Goal: Task Accomplishment & Management: Manage account settings

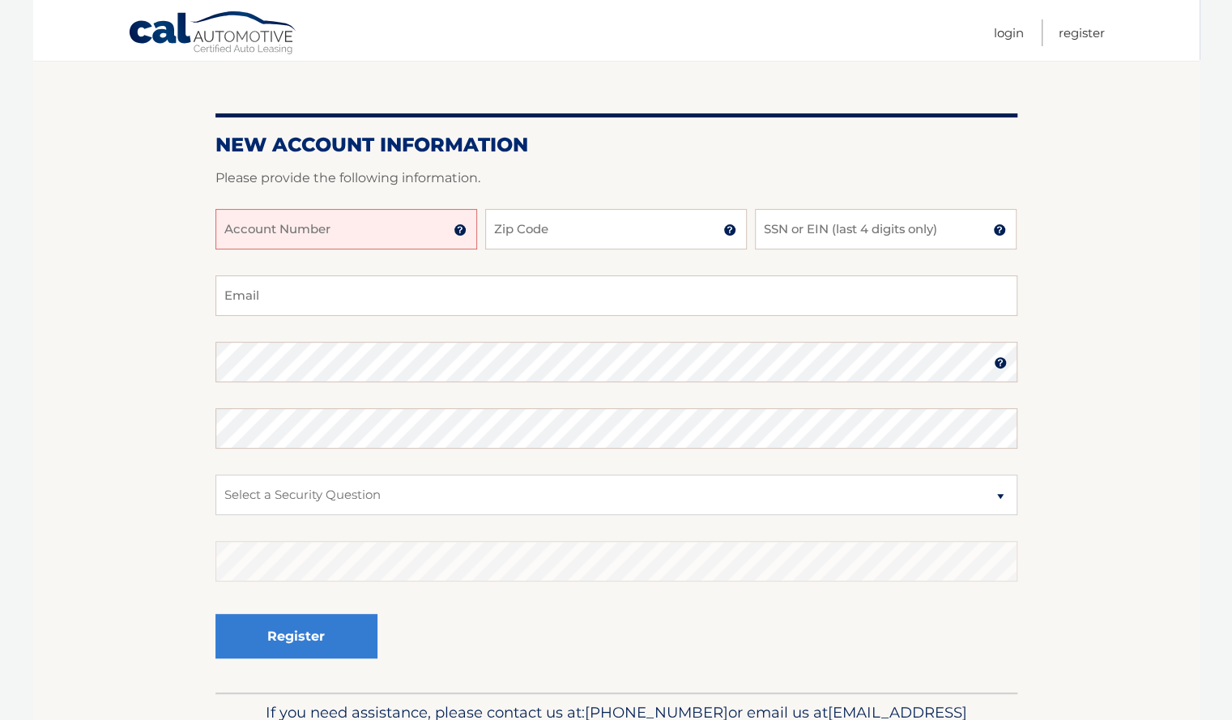
scroll to position [139, 0]
click at [404, 245] on input "Account Number" at bounding box center [346, 228] width 262 height 41
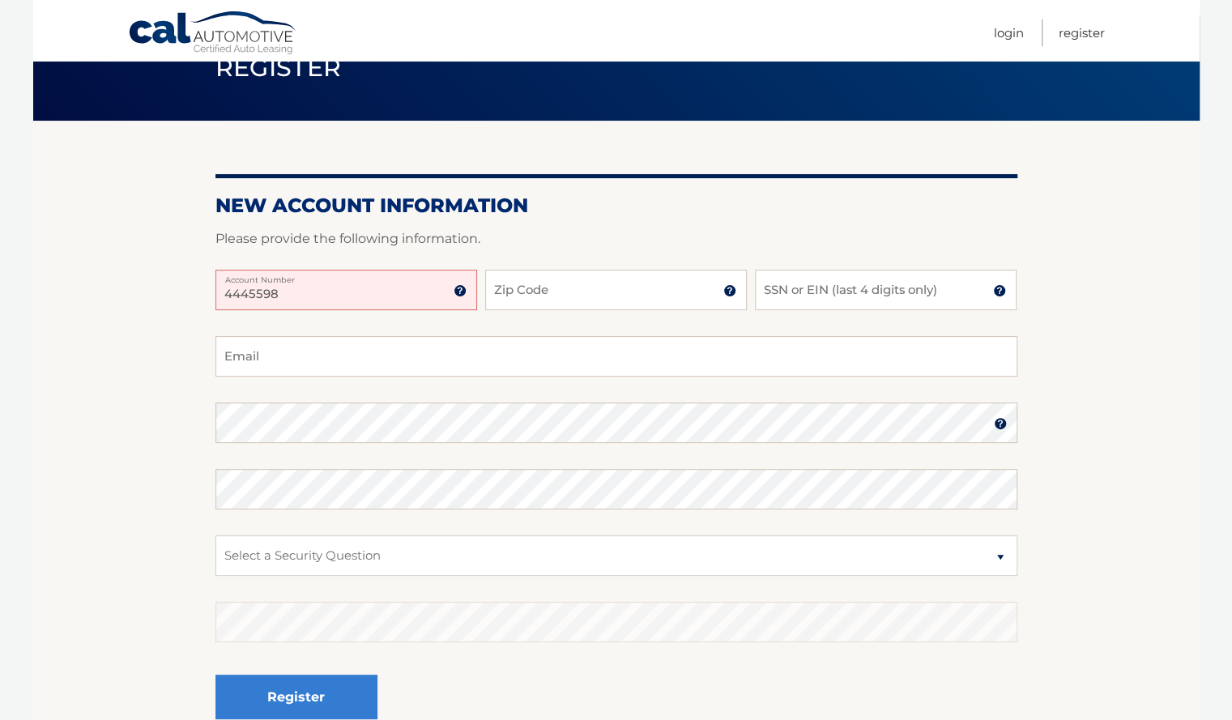
scroll to position [77, 0]
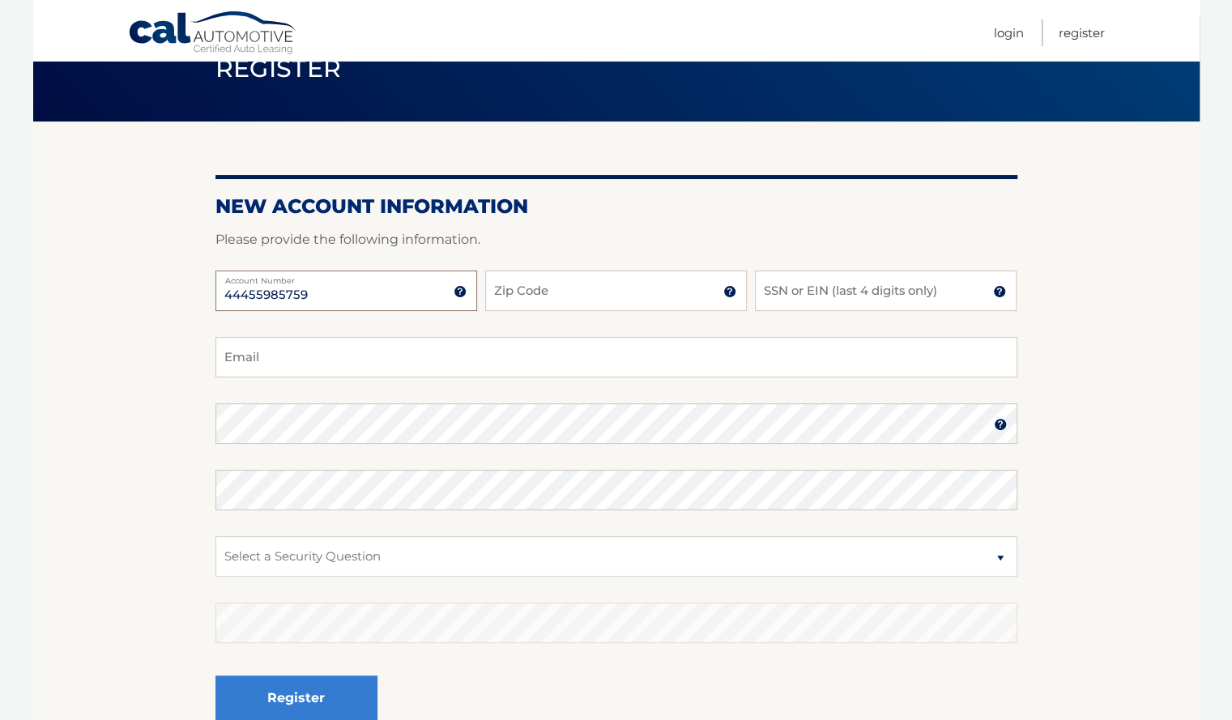
type input "44455985759"
type input "07028"
type input "1"
type input "0491"
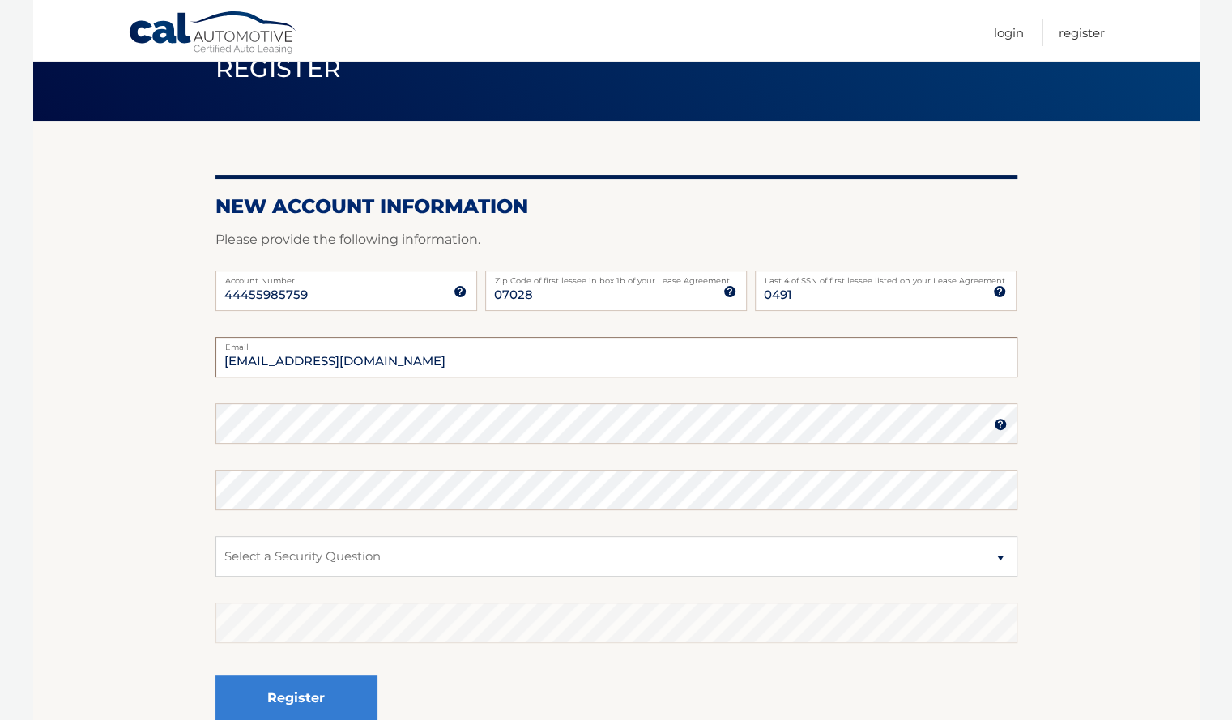
type input "papasiko@gmail.com"
click at [284, 565] on select "Select a Security Question What was the name of your elementary school? What is…" at bounding box center [616, 556] width 802 height 41
select select "1"
click at [215, 536] on select "Select a Security Question What was the name of your elementary school? What is…" at bounding box center [616, 556] width 802 height 41
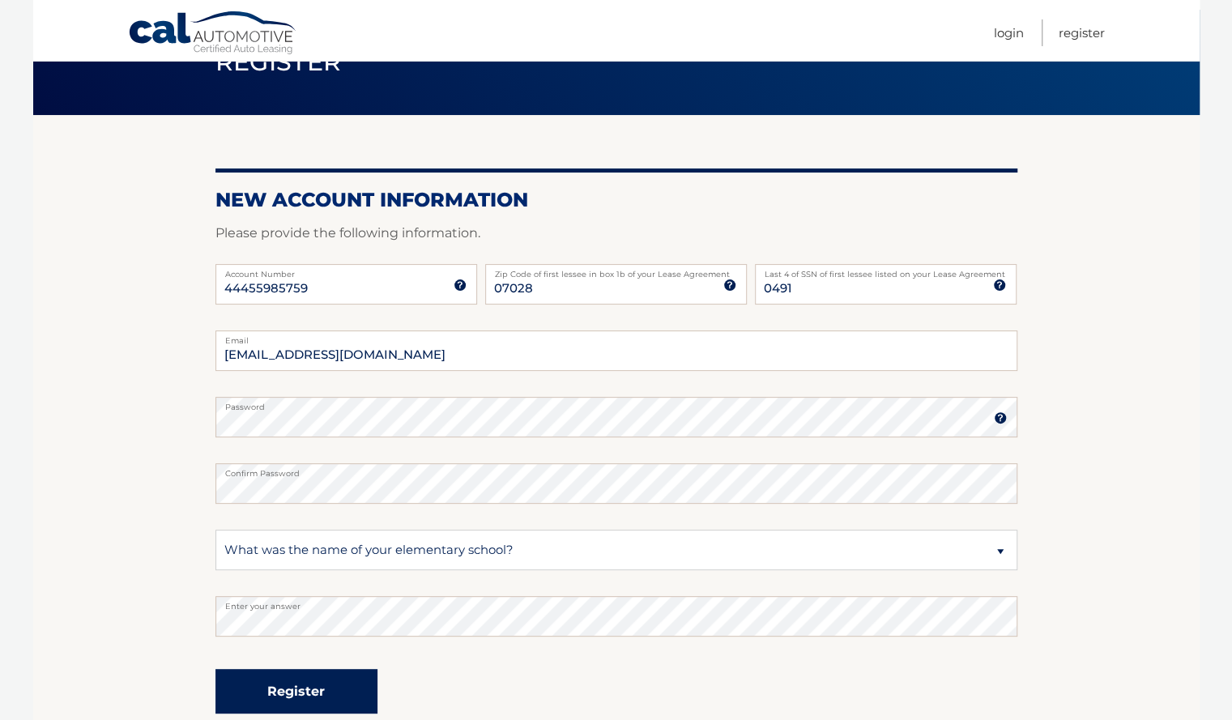
click at [293, 695] on button "Register" at bounding box center [296, 691] width 162 height 45
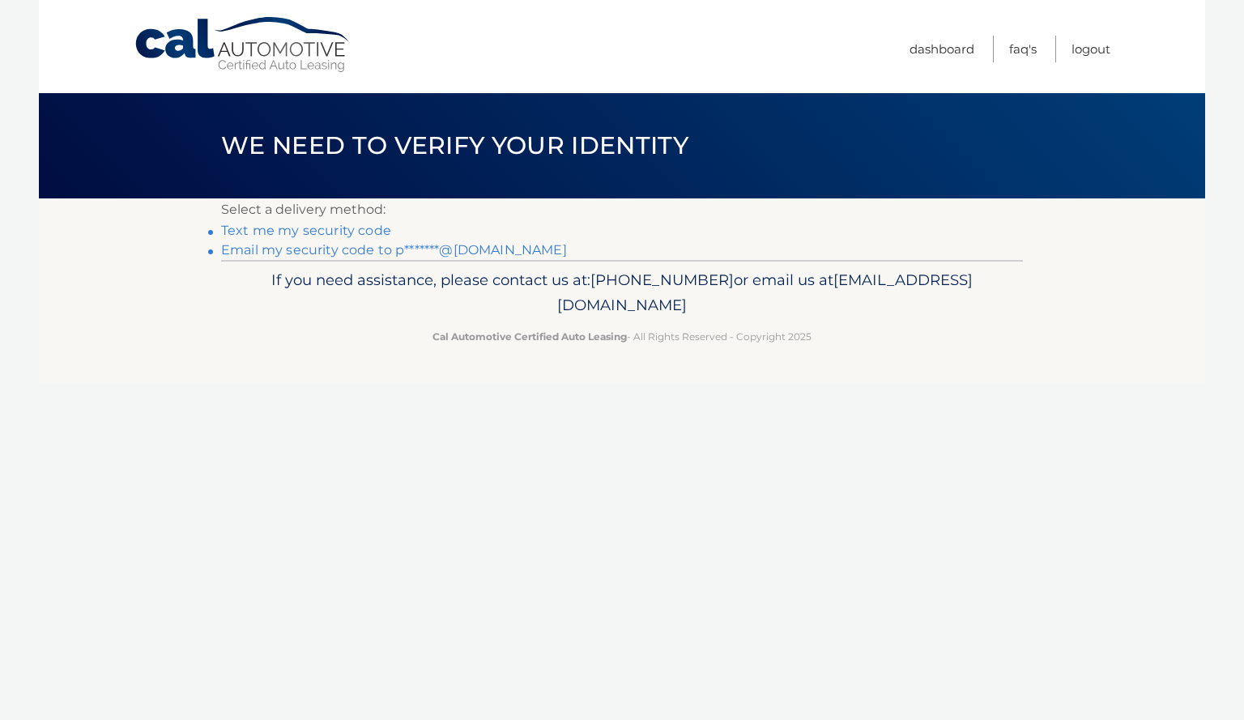
click at [366, 232] on link "Text me my security code" at bounding box center [306, 230] width 170 height 15
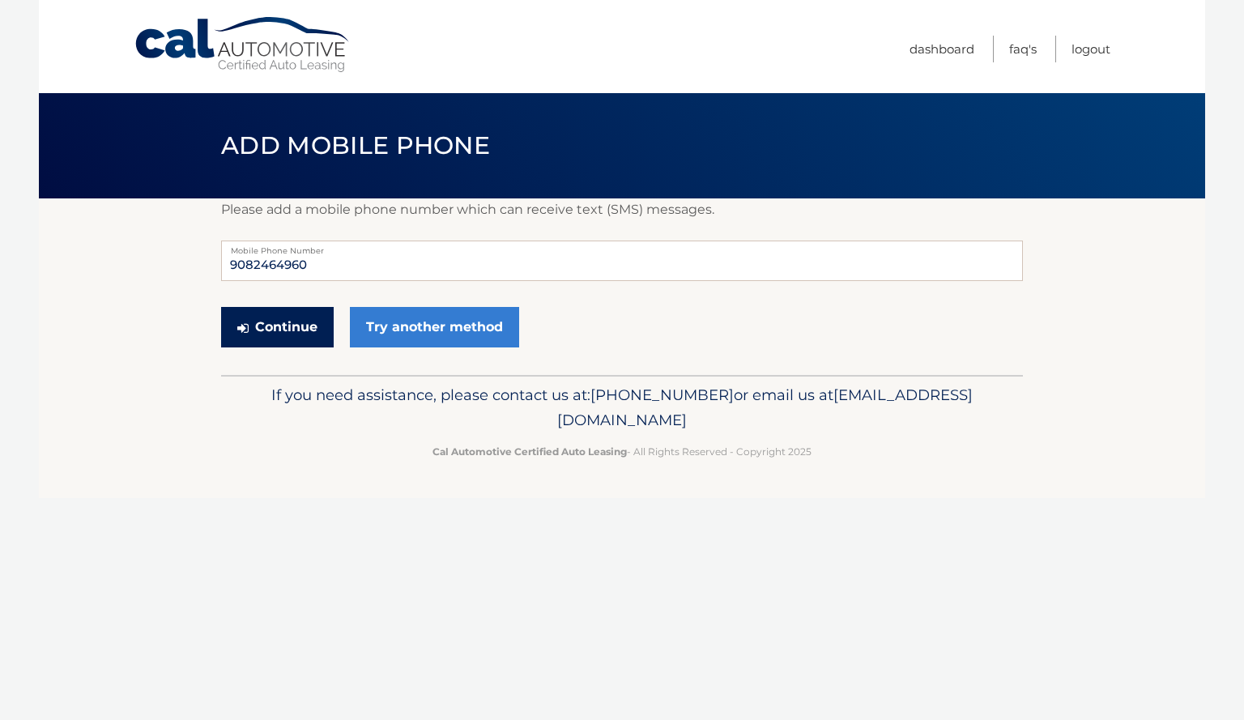
click at [303, 331] on button "Continue" at bounding box center [277, 327] width 113 height 41
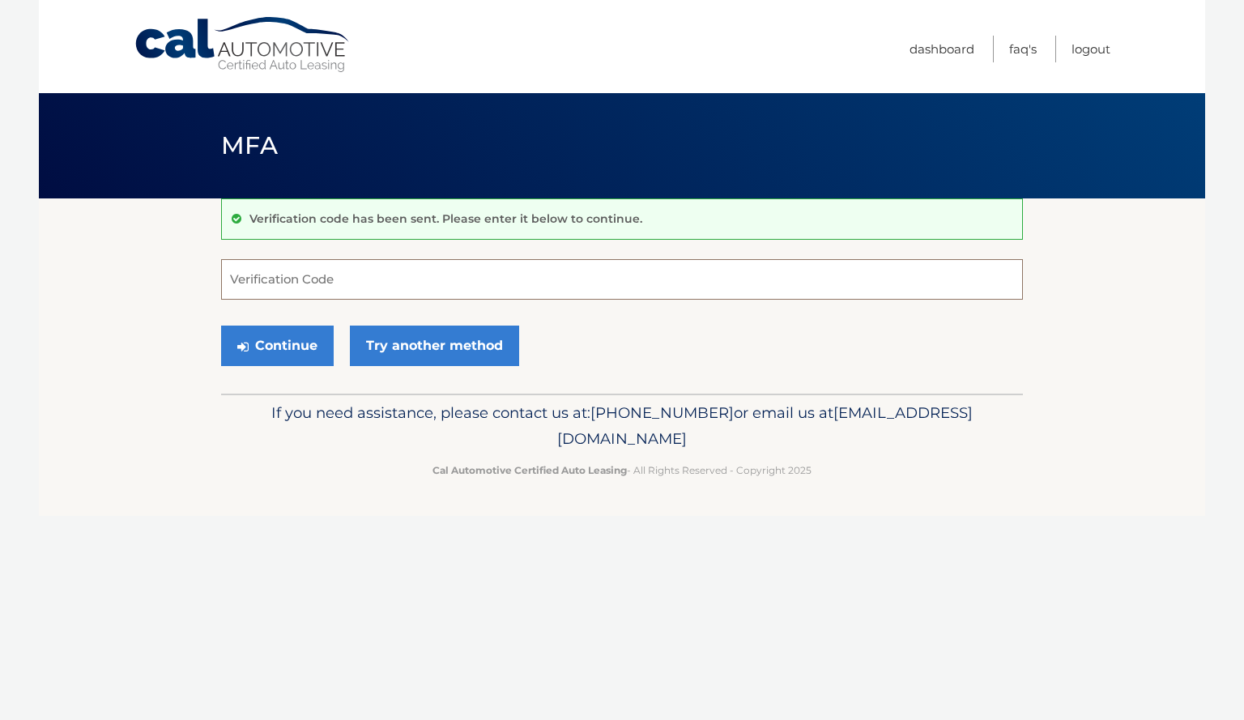
click at [289, 297] on input "Verification Code" at bounding box center [622, 279] width 802 height 41
type input "765617"
click at [285, 340] on button "Continue" at bounding box center [277, 346] width 113 height 41
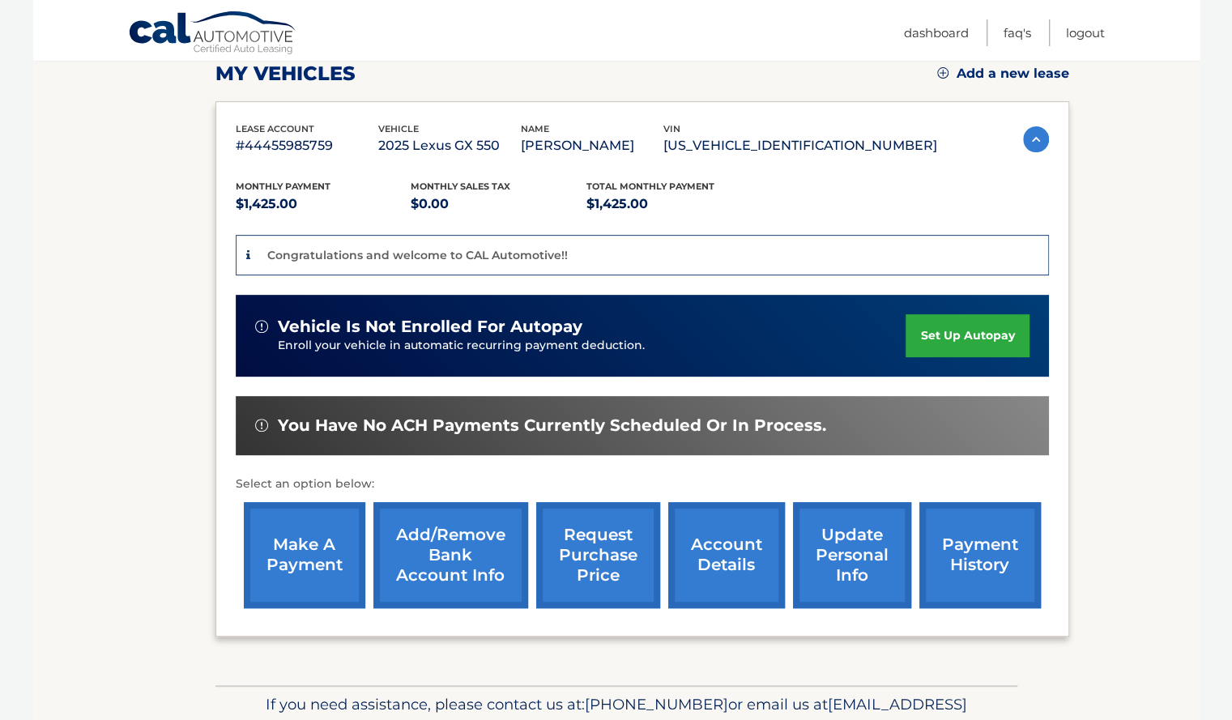
scroll to position [235, 0]
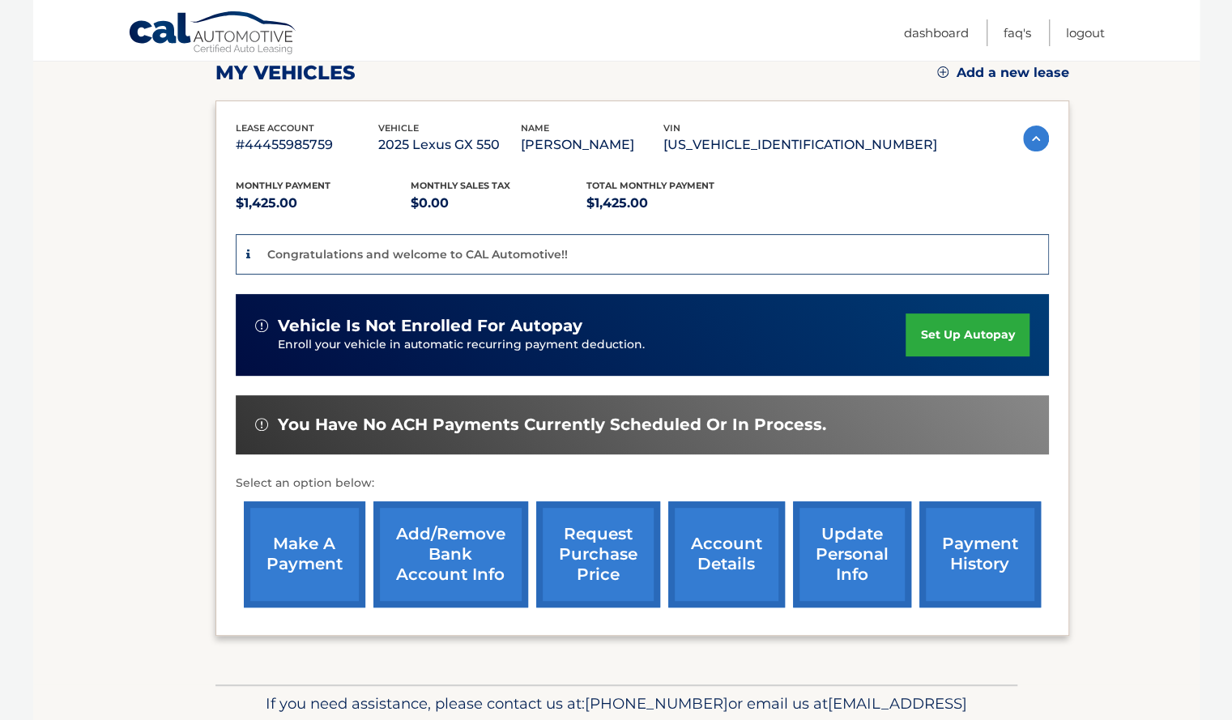
click at [935, 322] on link "set up autopay" at bounding box center [967, 335] width 123 height 43
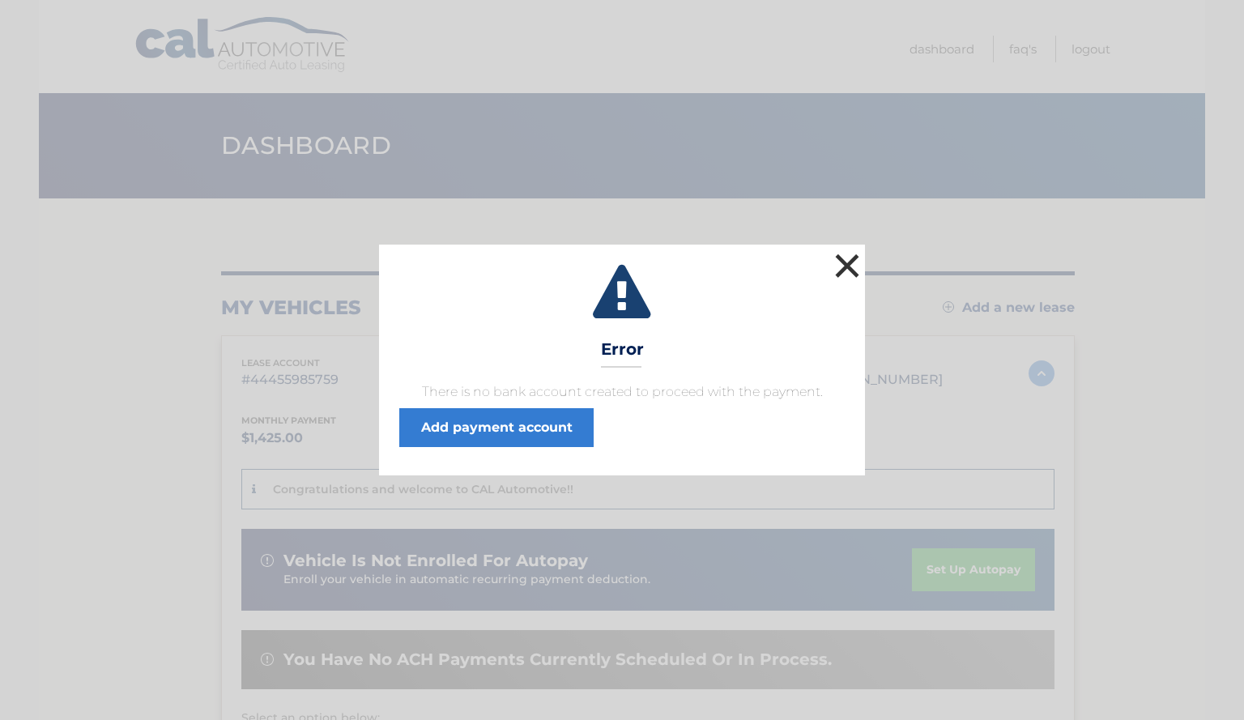
click at [842, 263] on button "×" at bounding box center [847, 266] width 32 height 32
click at [830, 262] on div "× Error There is no bank account created to proceed with the payment. Add payme…" at bounding box center [622, 360] width 486 height 230
click at [838, 262] on button "×" at bounding box center [847, 266] width 32 height 32
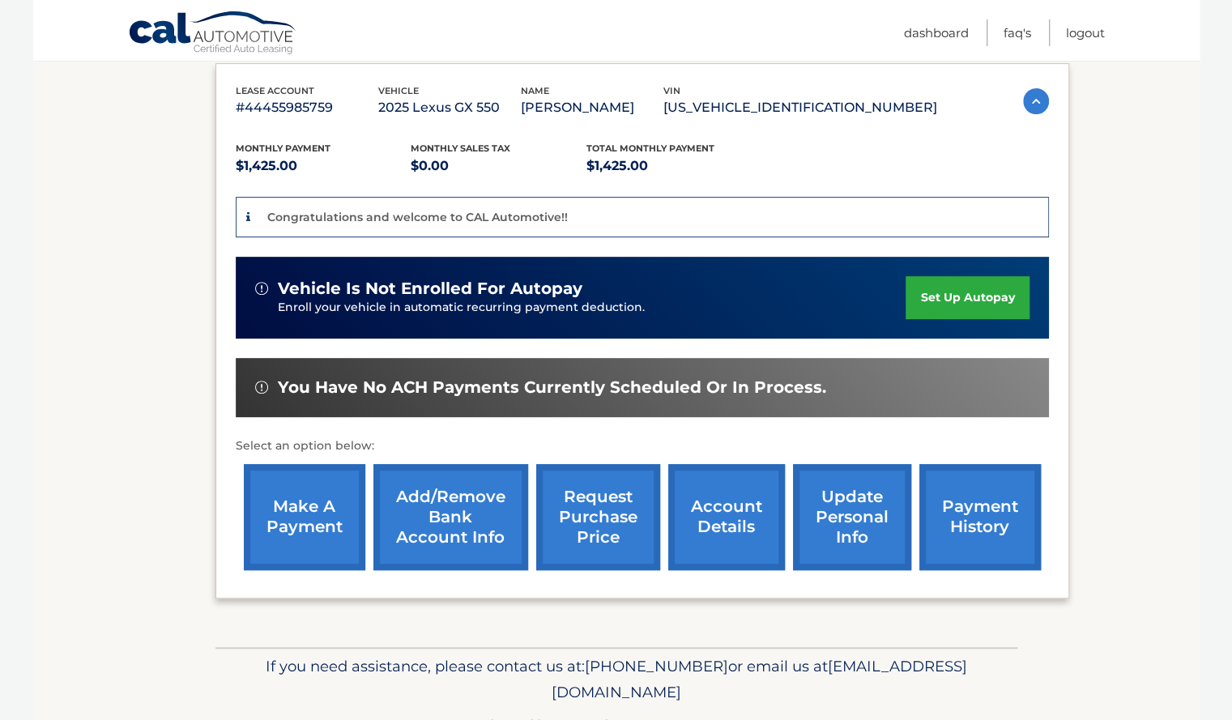
scroll to position [272, 0]
click at [952, 289] on link "set up autopay" at bounding box center [967, 297] width 123 height 43
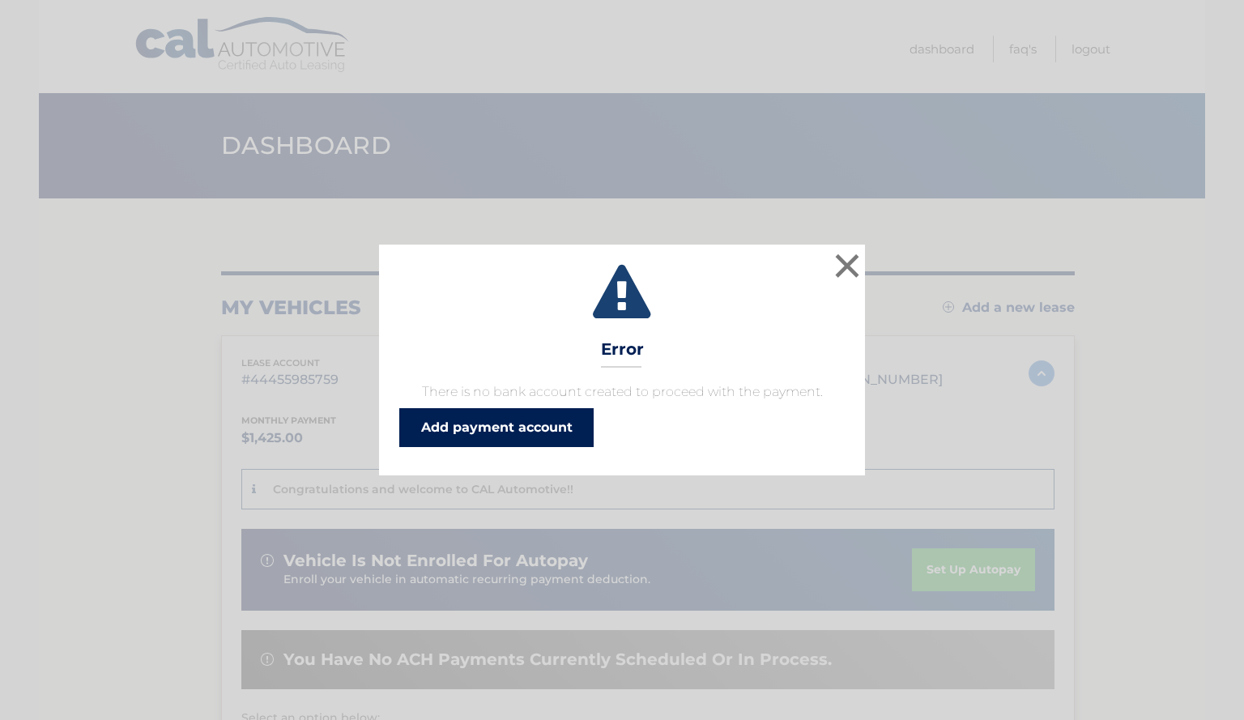
click at [561, 438] on link "Add payment account" at bounding box center [496, 427] width 194 height 39
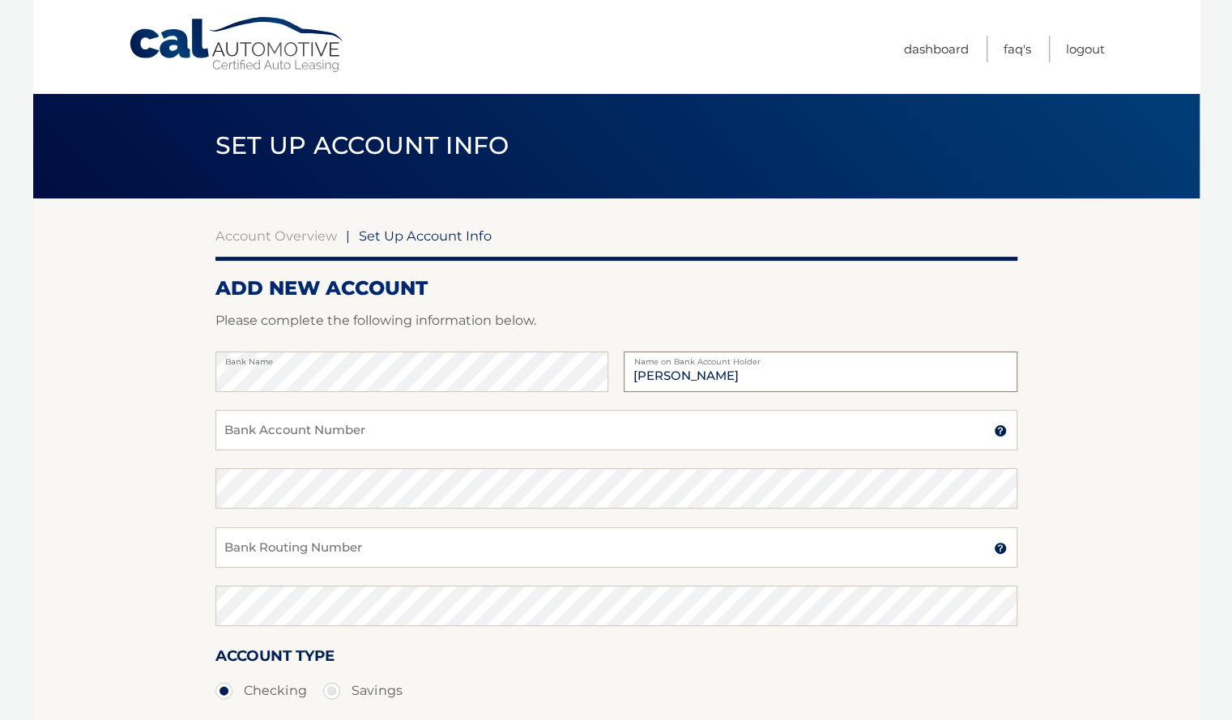
type input "[PERSON_NAME]"
click at [370, 433] on input "Bank Account Number" at bounding box center [616, 430] width 802 height 41
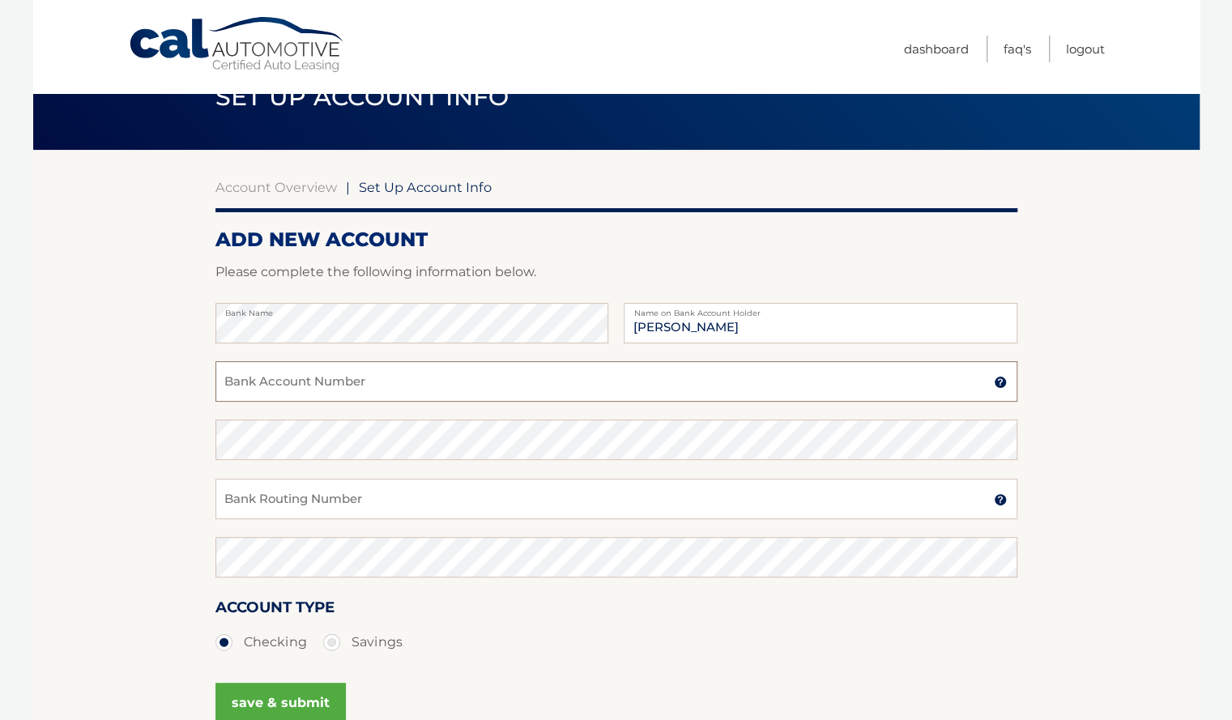
scroll to position [50, 0]
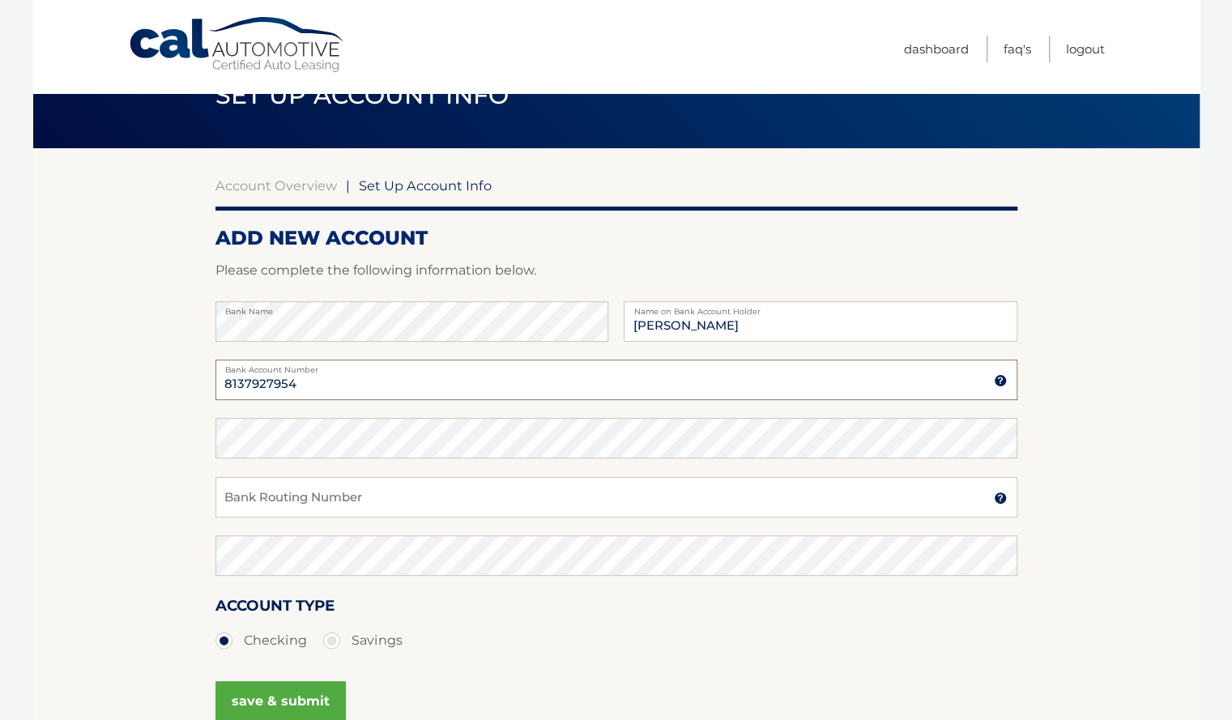
type input "8137927954"
click at [320, 497] on input "Bank Routing Number" at bounding box center [616, 497] width 802 height 41
type input "031207607"
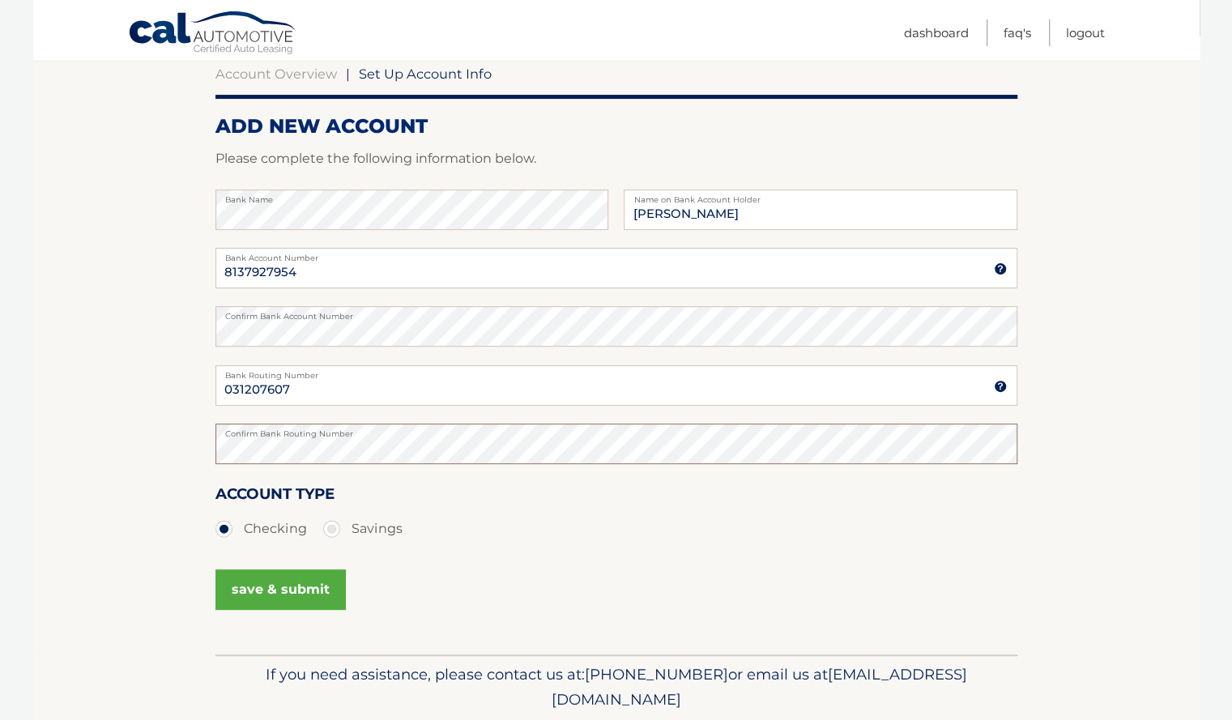
scroll to position [164, 0]
drag, startPoint x: 730, startPoint y: 212, endPoint x: 478, endPoint y: 179, distance: 254.1
click at [478, 179] on form "ADD NEW ACCOUNT Please complete the following information below. Bank Name [PER…" at bounding box center [616, 383] width 802 height 540
type input "Papasikos Orthodontics"
click at [269, 588] on button "save & submit" at bounding box center [280, 588] width 130 height 41
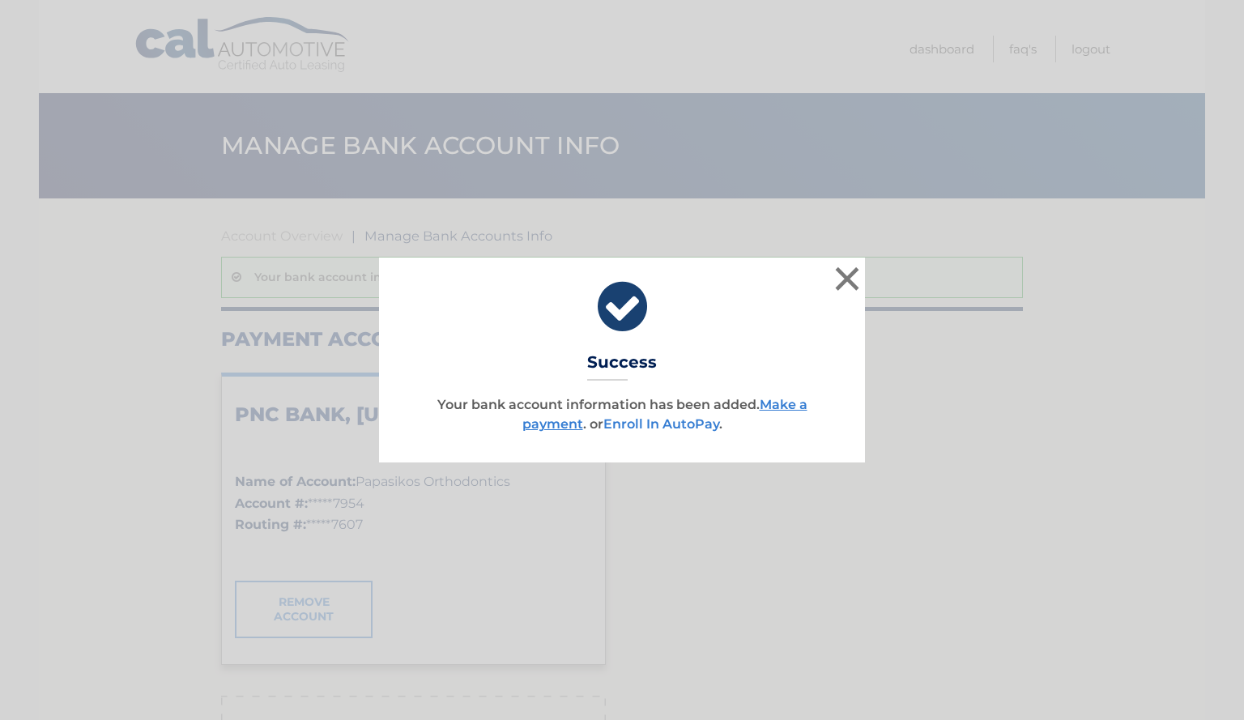
click at [689, 426] on link "Enroll In AutoPay" at bounding box center [662, 423] width 116 height 15
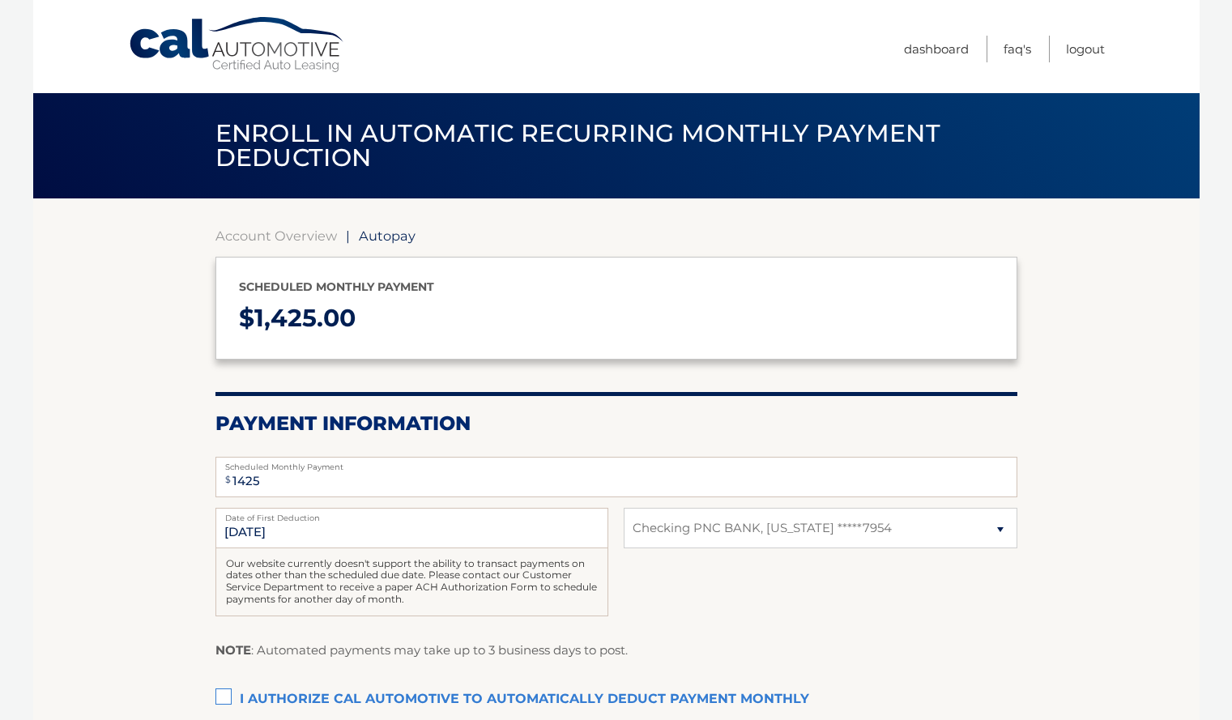
select select "NTc4Njk4YzItNDg3ZS00ZWM3LWFhNzYtOWY5OWRhYmEwYmEw"
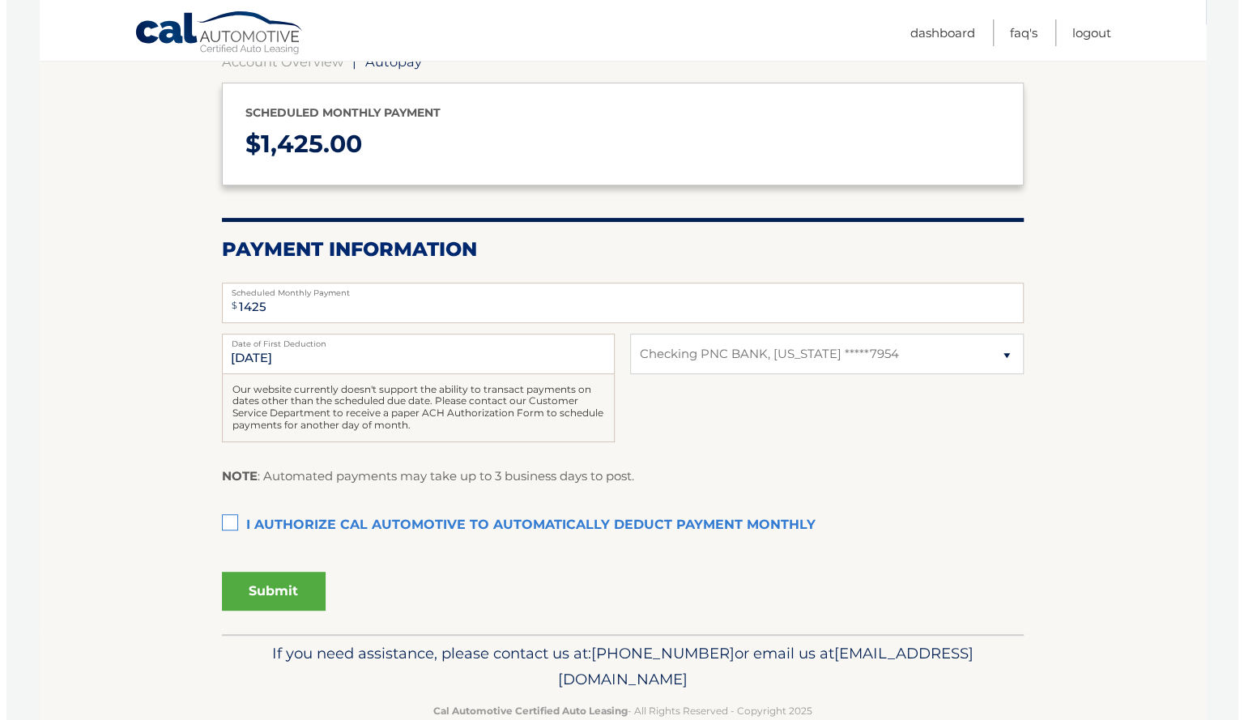
scroll to position [175, 0]
click at [233, 518] on label "I authorize cal automotive to automatically deduct payment monthly This checkbo…" at bounding box center [616, 525] width 802 height 32
click at [0, 0] on input "I authorize cal automotive to automatically deduct payment monthly This checkbo…" at bounding box center [0, 0] width 0 height 0
click at [266, 586] on button "Submit" at bounding box center [267, 590] width 104 height 39
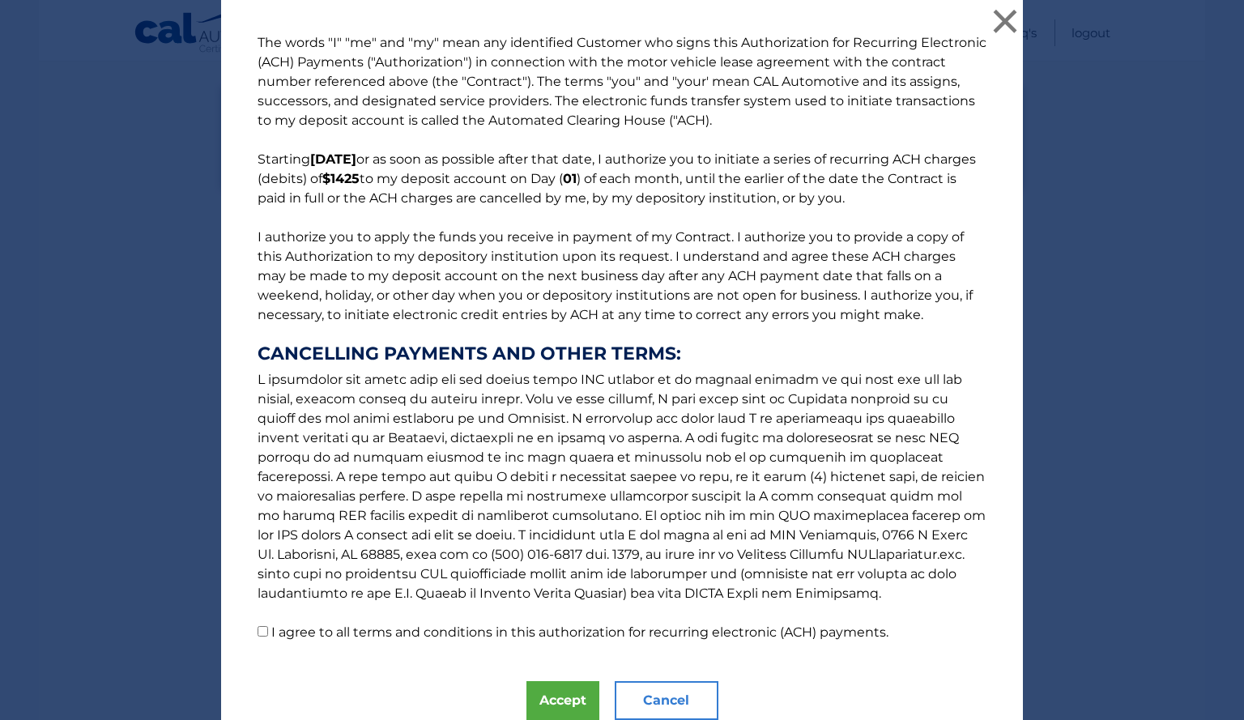
scroll to position [64, 0]
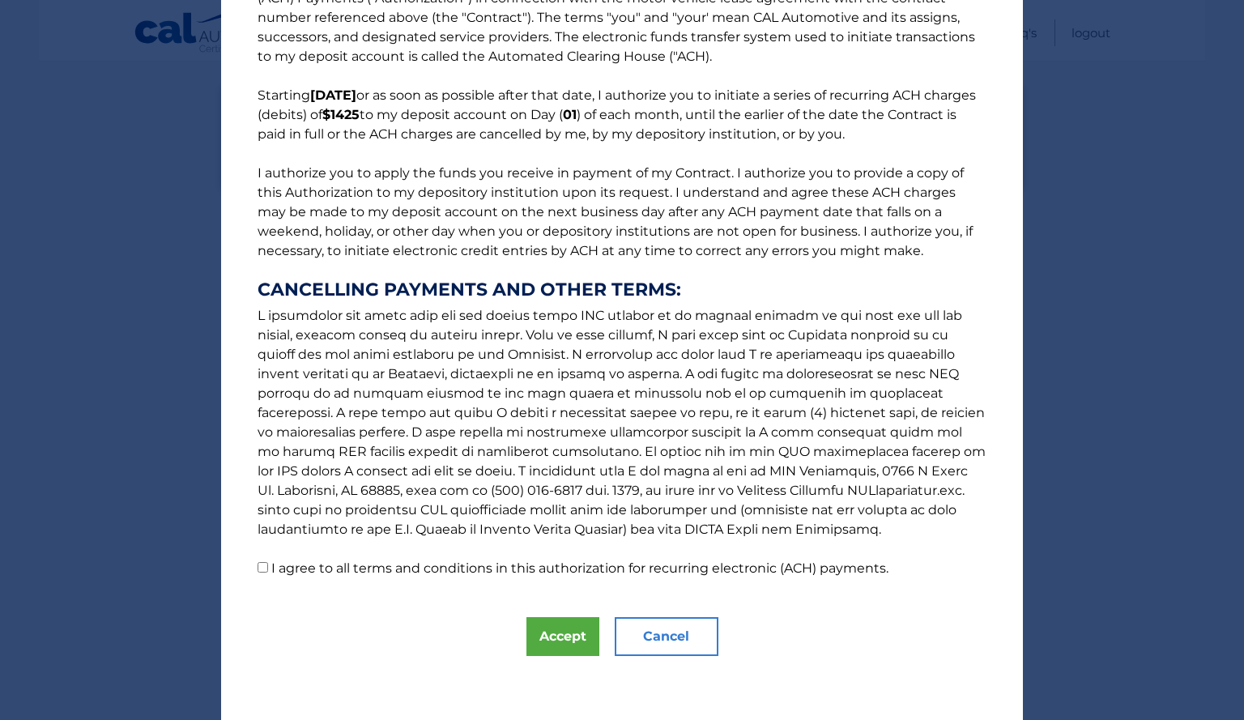
click at [352, 565] on label "I agree to all terms and conditions in this authorization for recurring electro…" at bounding box center [579, 568] width 617 height 15
click at [268, 565] on input "I agree to all terms and conditions in this authorization for recurring electro…" at bounding box center [263, 567] width 11 height 11
checkbox input "true"
click at [548, 623] on button "Accept" at bounding box center [563, 636] width 73 height 39
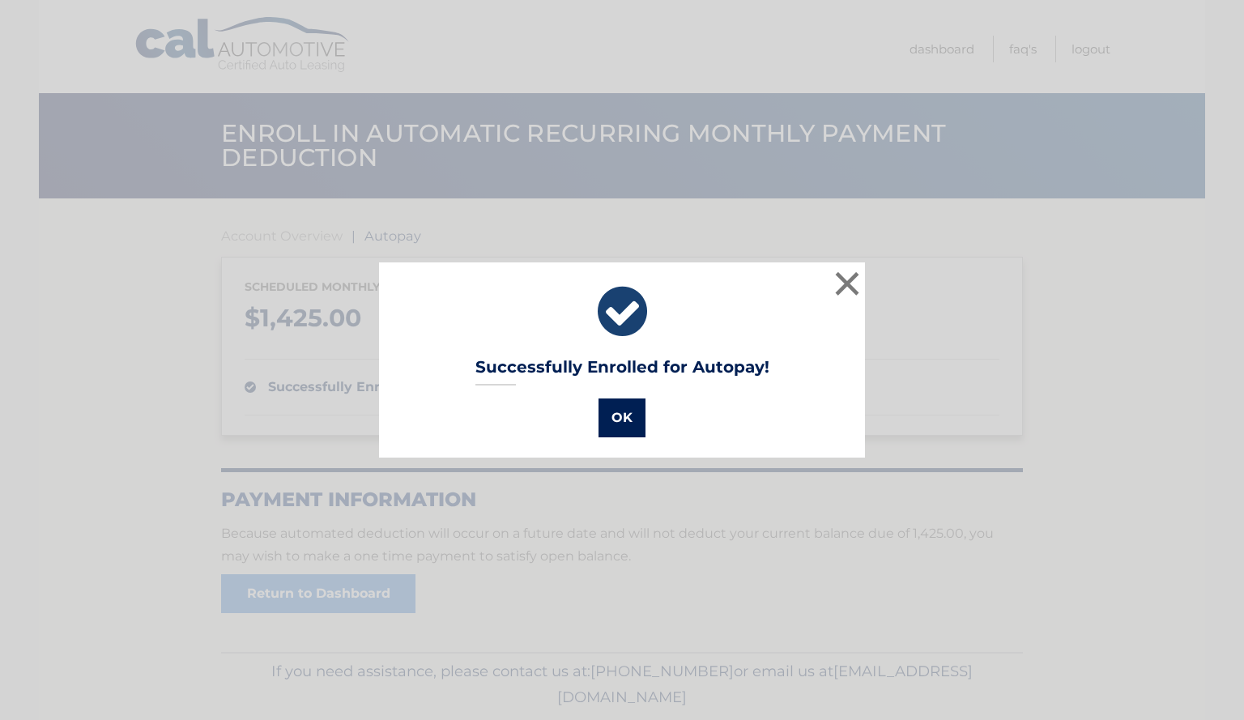
click at [616, 413] on button "OK" at bounding box center [622, 418] width 47 height 39
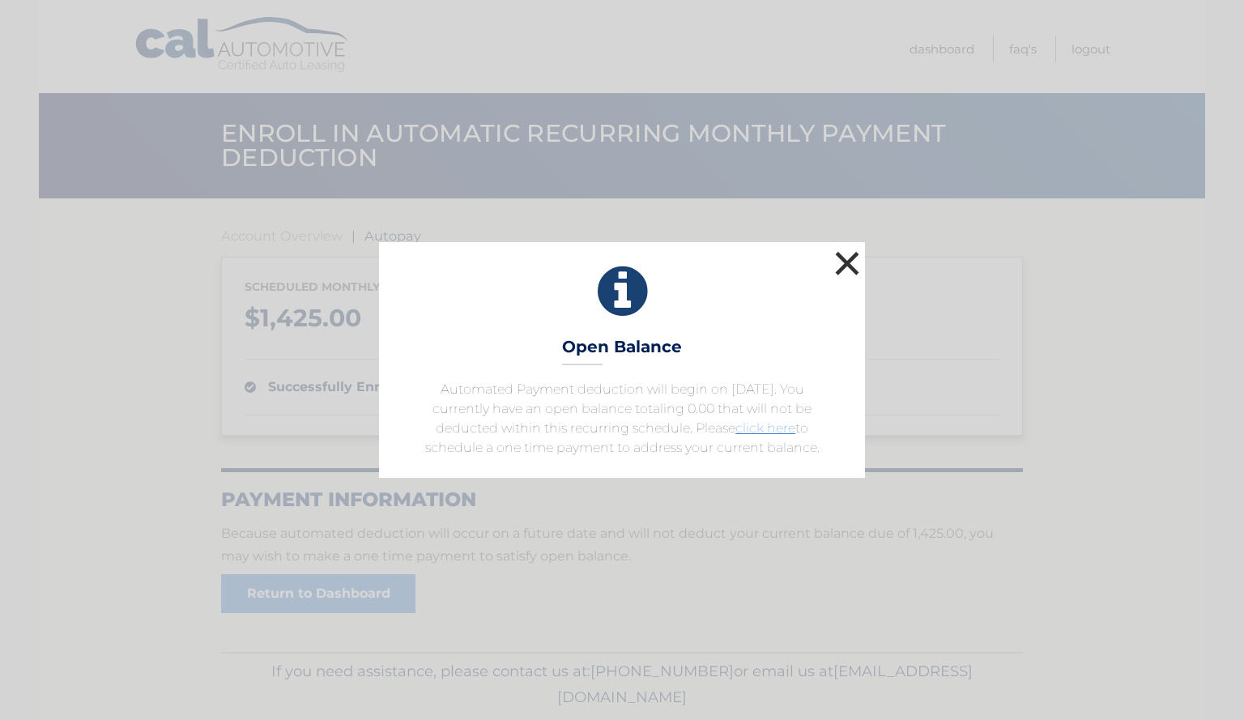
click at [838, 258] on button "×" at bounding box center [847, 263] width 32 height 32
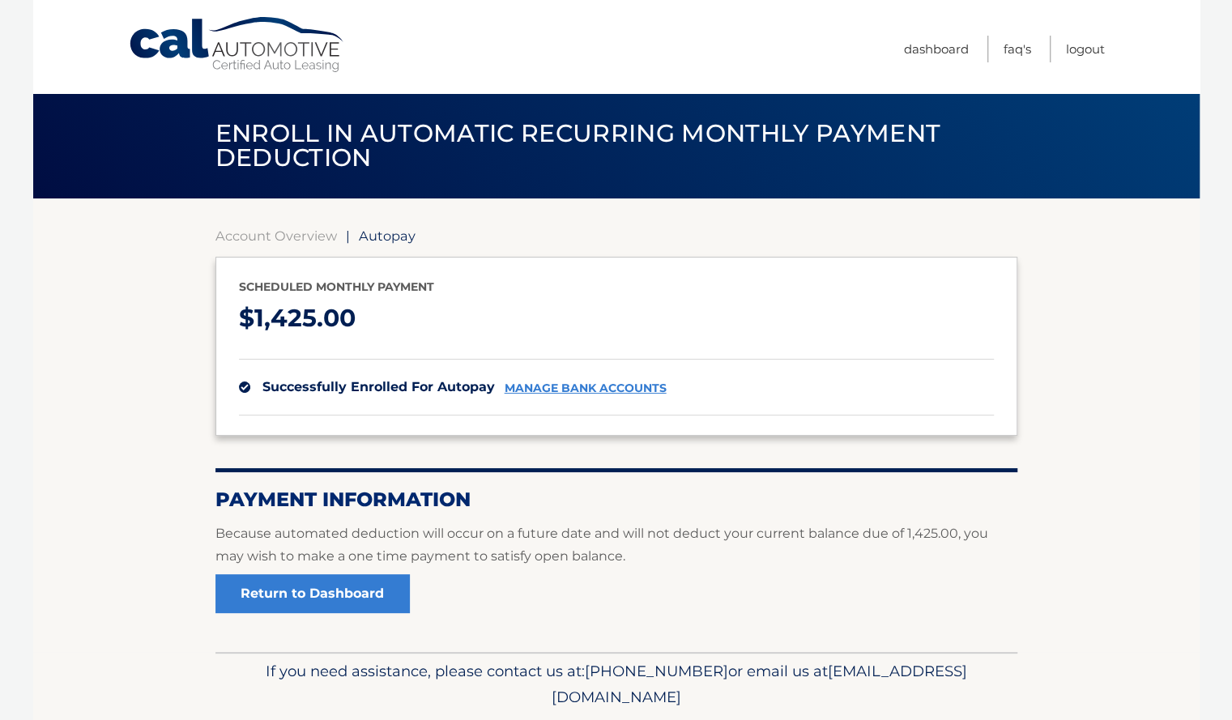
scroll to position [53, 0]
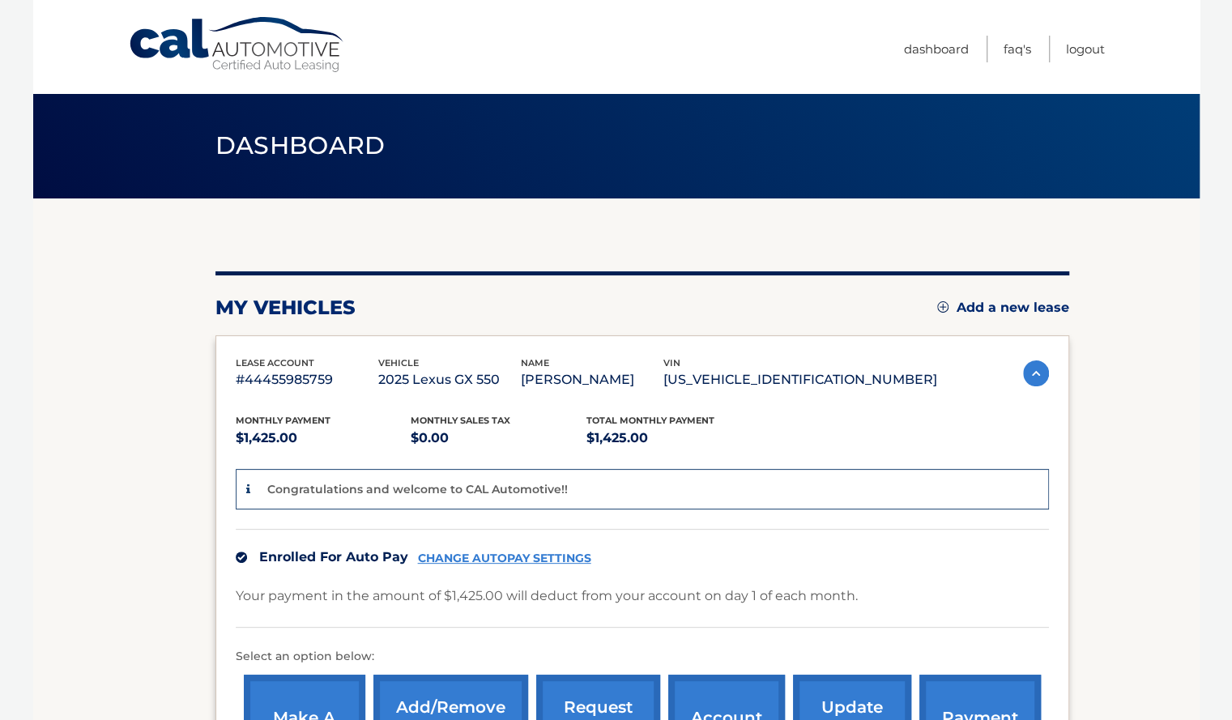
click at [242, 140] on span "Dashboard" at bounding box center [300, 145] width 170 height 30
click at [167, 22] on link "Cal Automotive" at bounding box center [237, 45] width 219 height 58
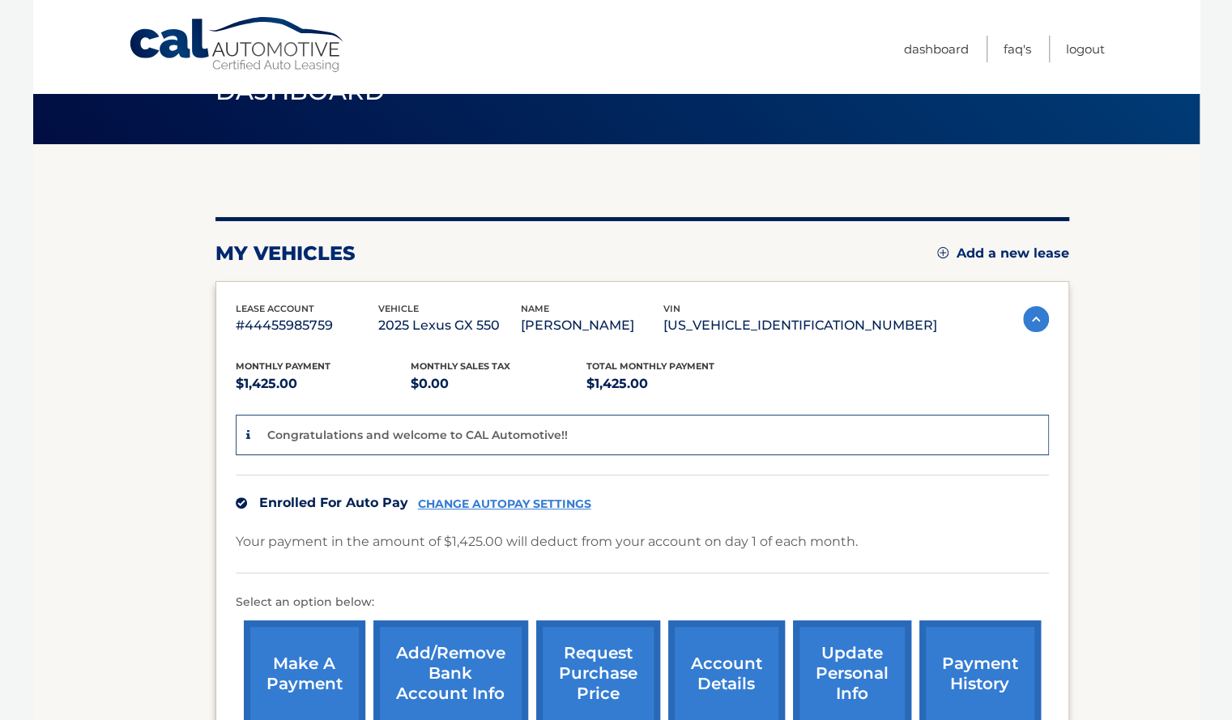
scroll to position [55, 0]
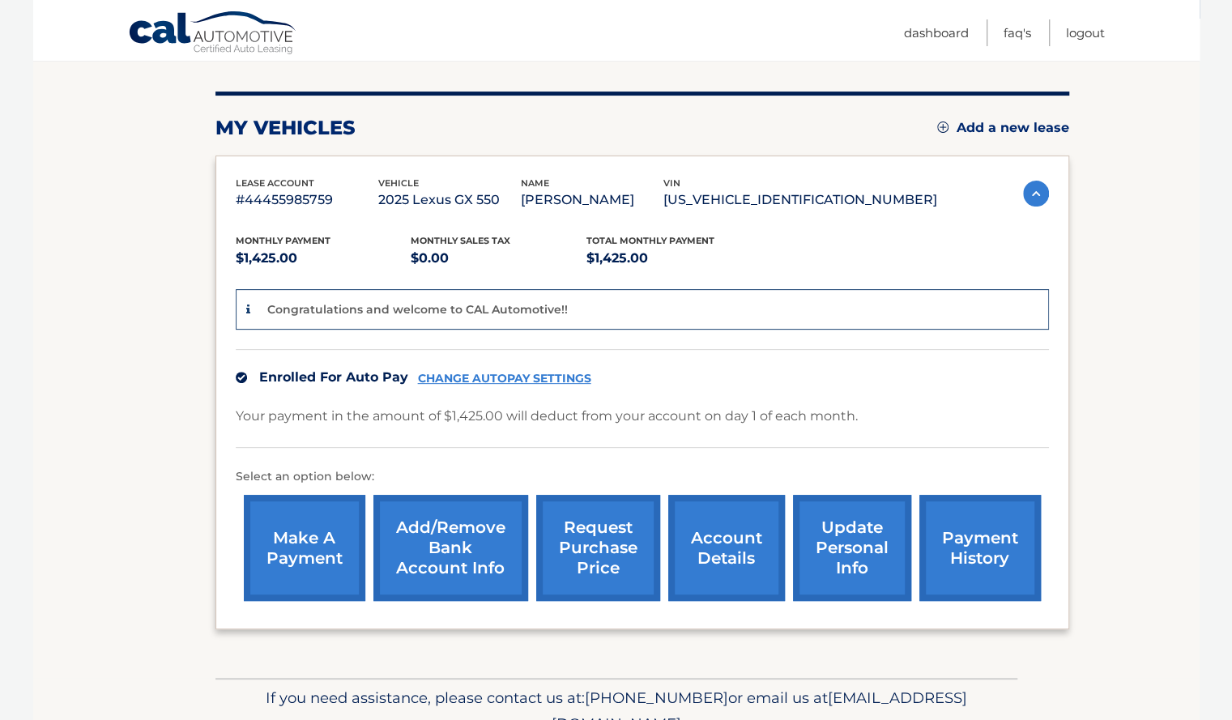
scroll to position [182, 0]
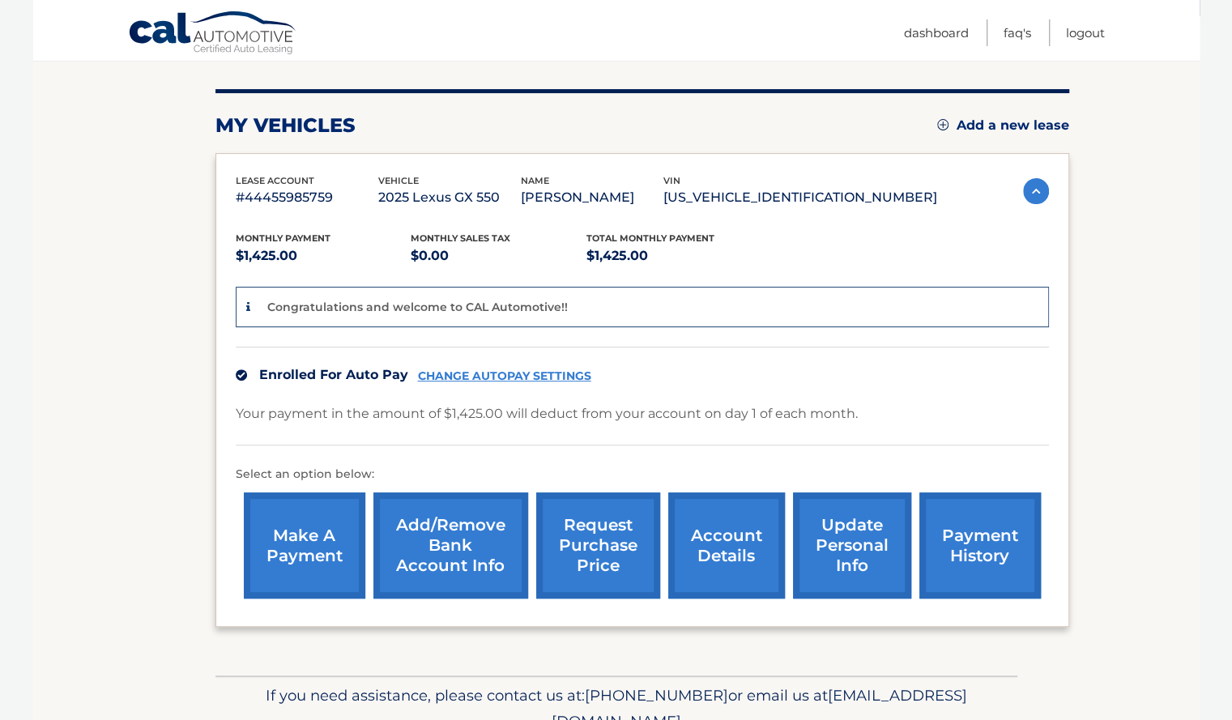
click at [838, 545] on link "update personal info" at bounding box center [852, 546] width 118 height 106
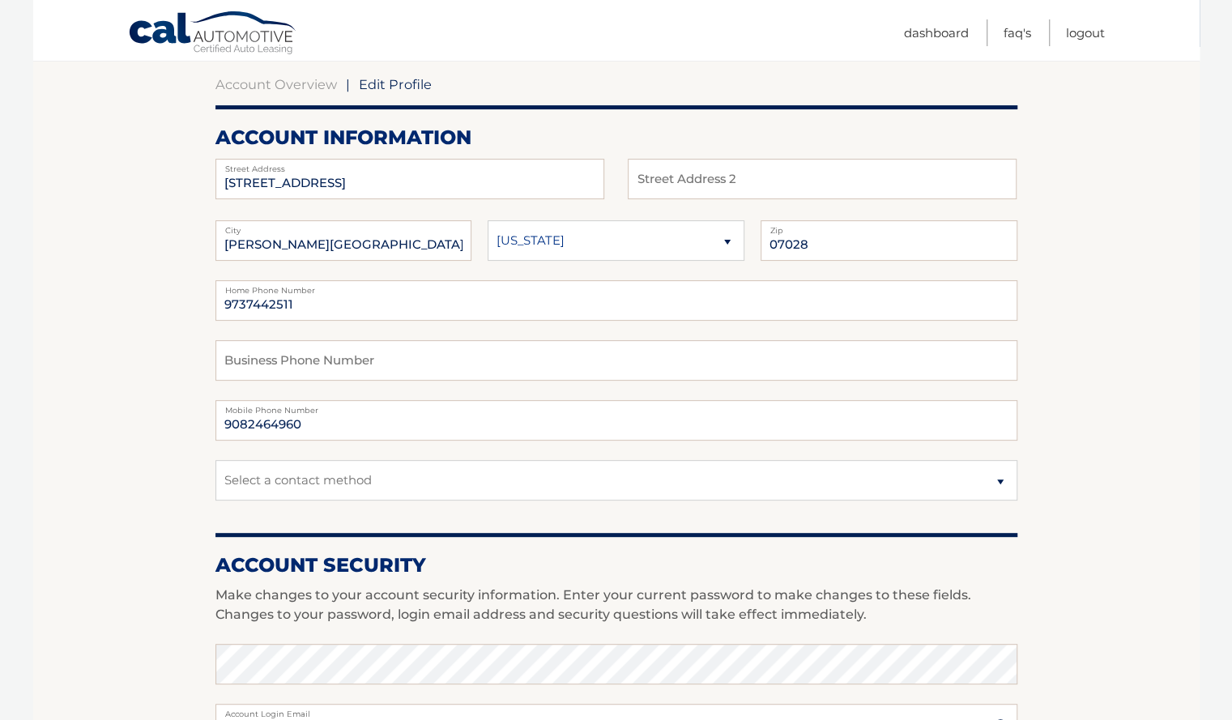
scroll to position [151, 0]
click at [161, 35] on link "Cal Automotive" at bounding box center [213, 34] width 170 height 47
